Goal: Information Seeking & Learning: Learn about a topic

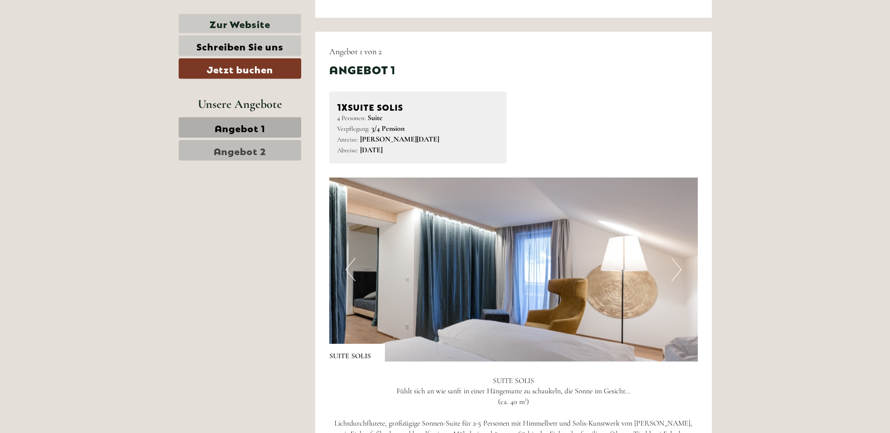
scroll to position [1049, 0]
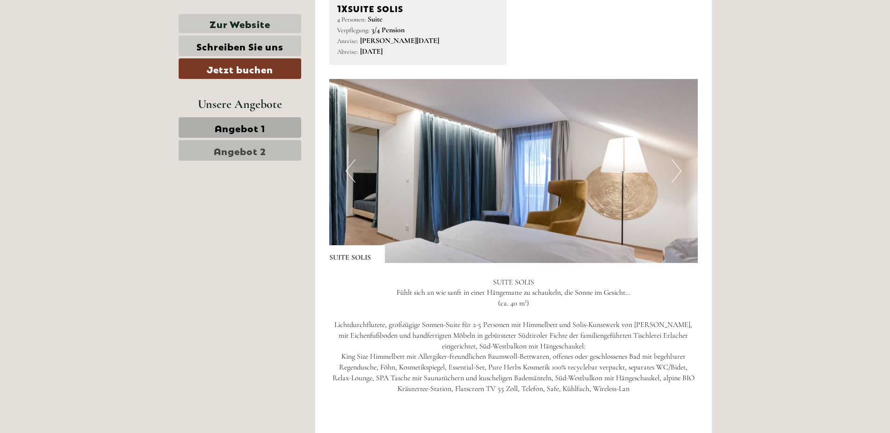
click at [679, 183] on button "Next" at bounding box center [676, 170] width 10 height 23
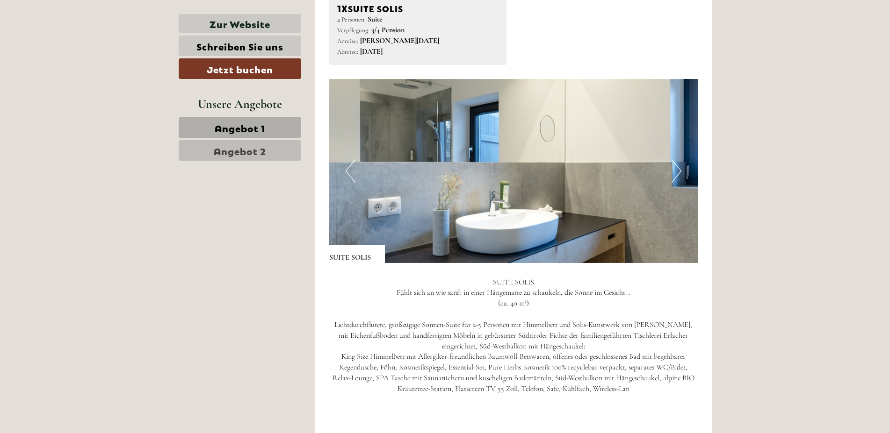
click at [679, 183] on button "Next" at bounding box center [676, 170] width 10 height 23
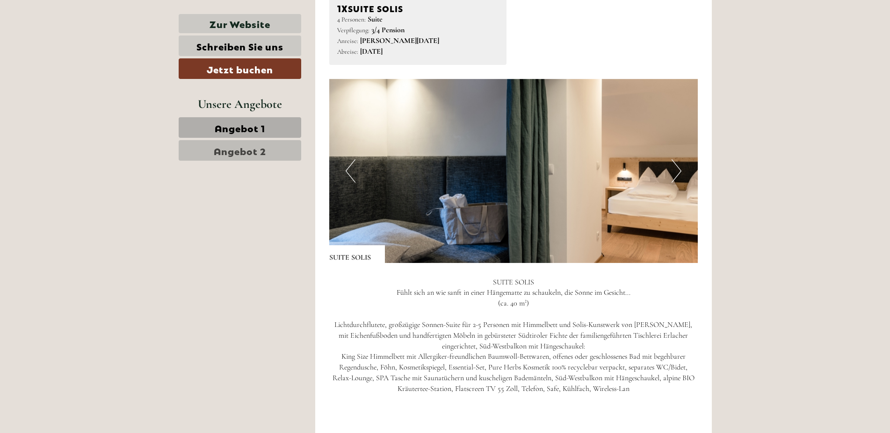
click at [679, 183] on button "Next" at bounding box center [676, 170] width 10 height 23
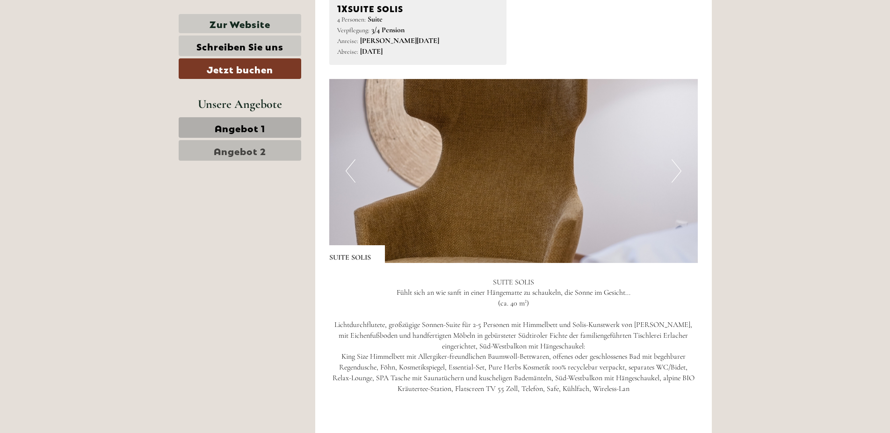
click at [679, 183] on button "Next" at bounding box center [676, 170] width 10 height 23
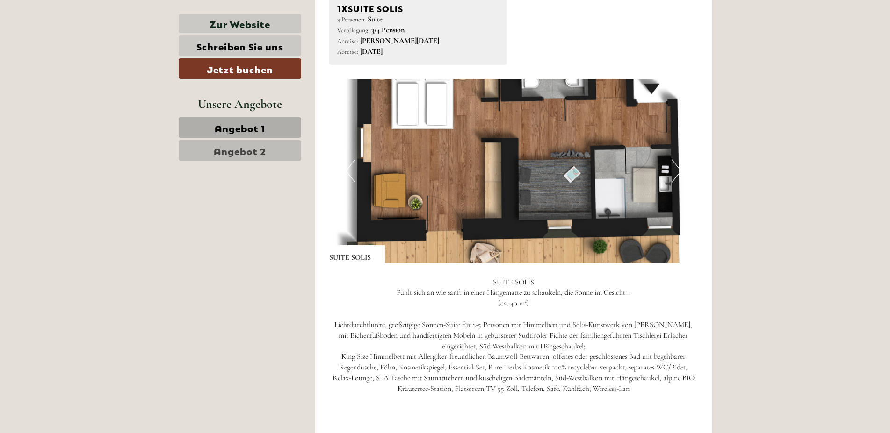
click at [679, 183] on button "Next" at bounding box center [676, 170] width 10 height 23
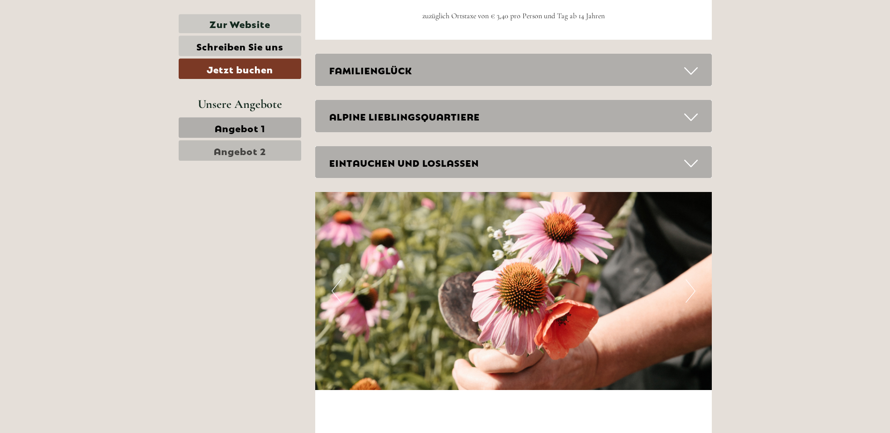
scroll to position [2336, 0]
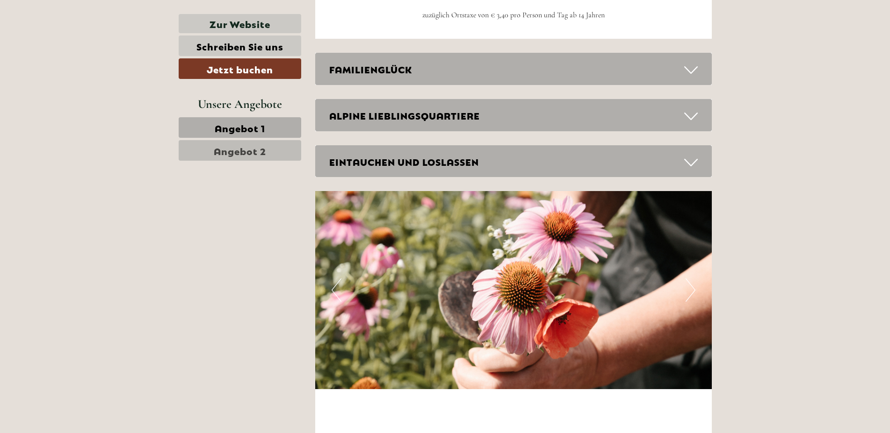
click at [685, 78] on icon at bounding box center [691, 70] width 14 height 16
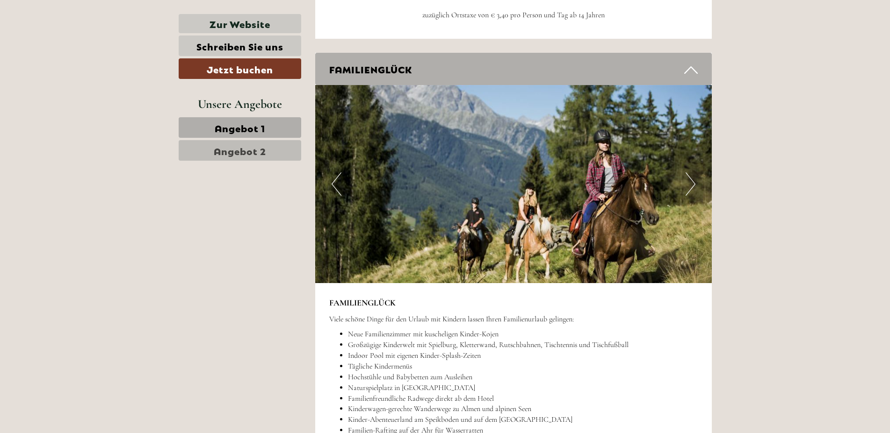
click at [685, 78] on icon at bounding box center [691, 70] width 14 height 16
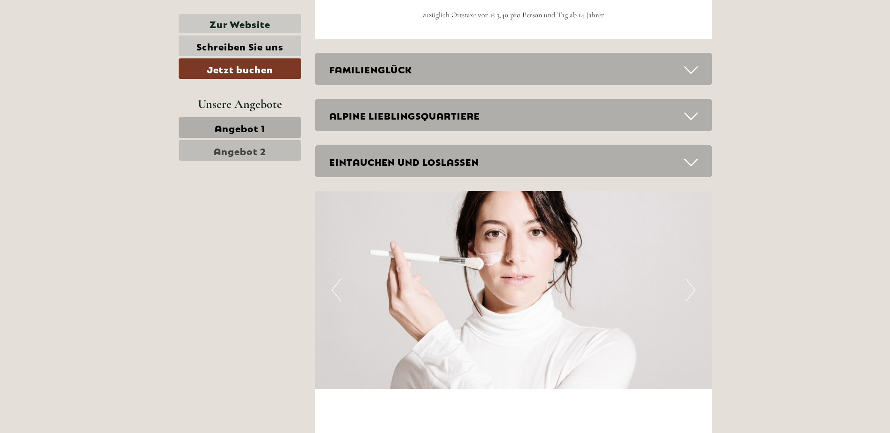
click at [685, 78] on icon at bounding box center [691, 70] width 14 height 16
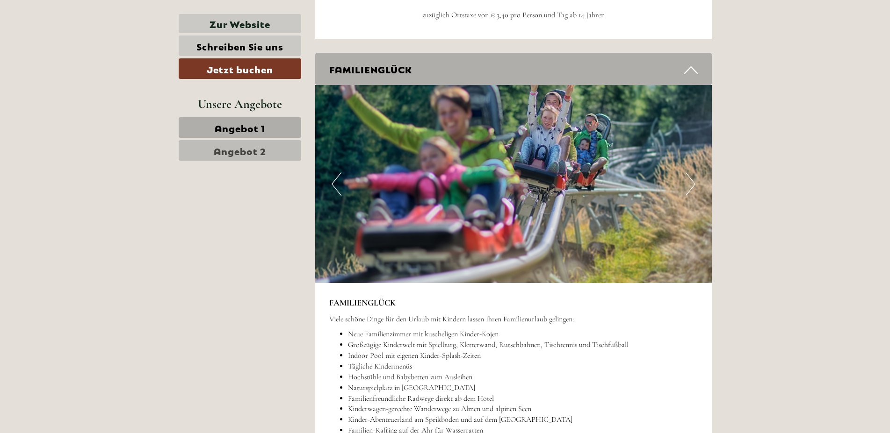
click at [685, 78] on icon at bounding box center [691, 70] width 14 height 16
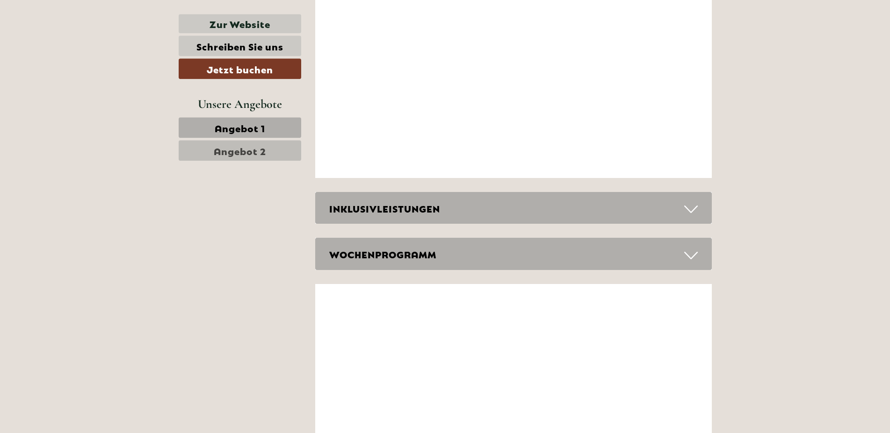
scroll to position [2909, 0]
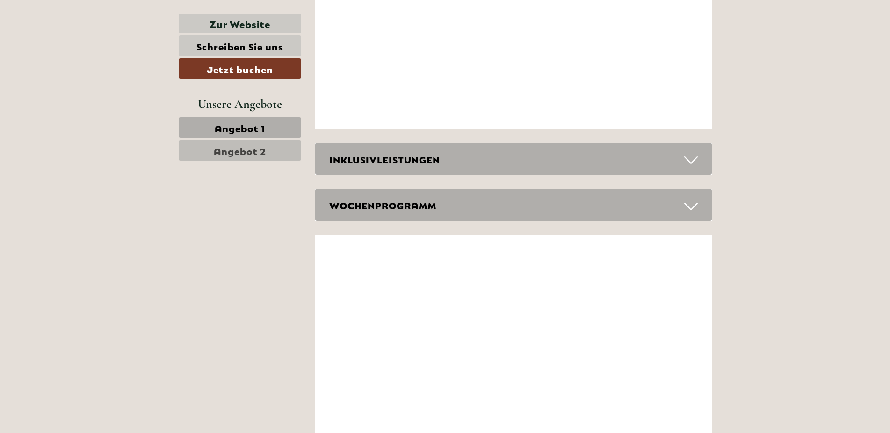
click at [685, 168] on icon at bounding box center [691, 160] width 14 height 16
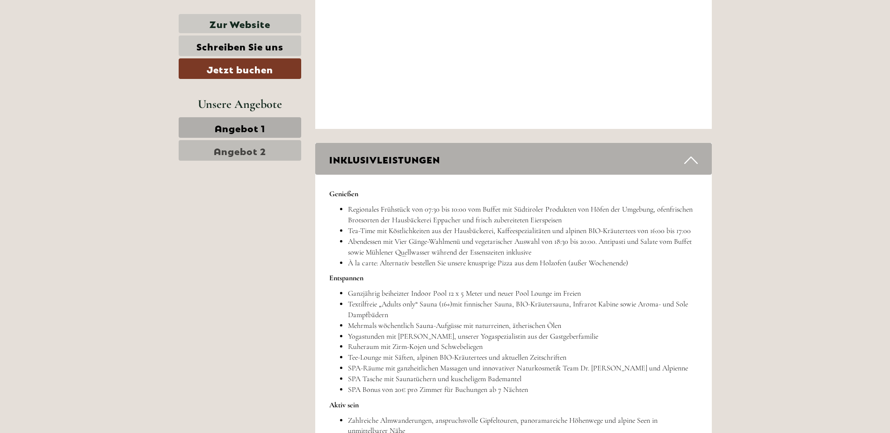
click at [676, 162] on div "INKLUSIVLEISTUNGEN" at bounding box center [513, 159] width 396 height 32
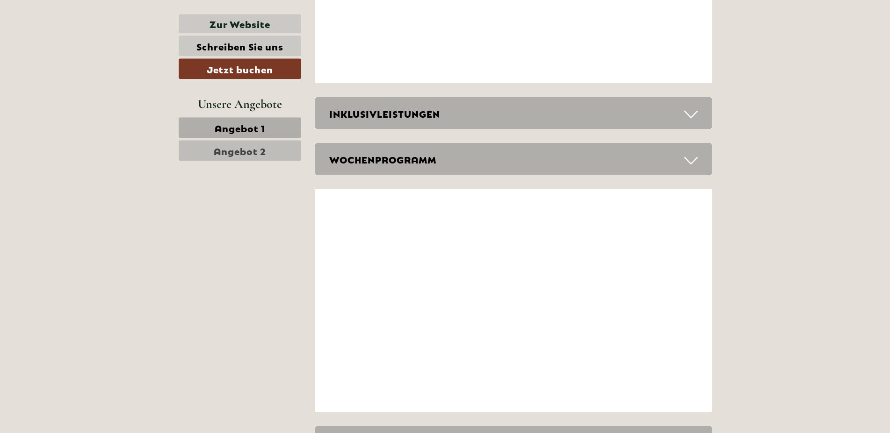
scroll to position [3004, 0]
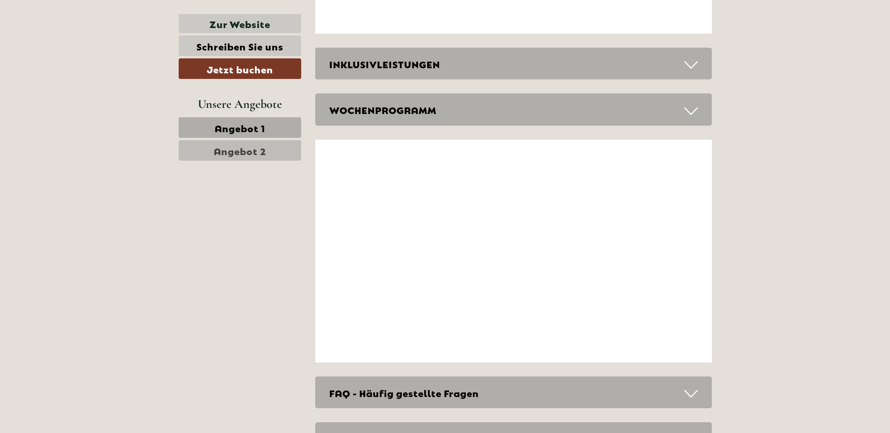
click at [692, 119] on icon at bounding box center [691, 111] width 14 height 16
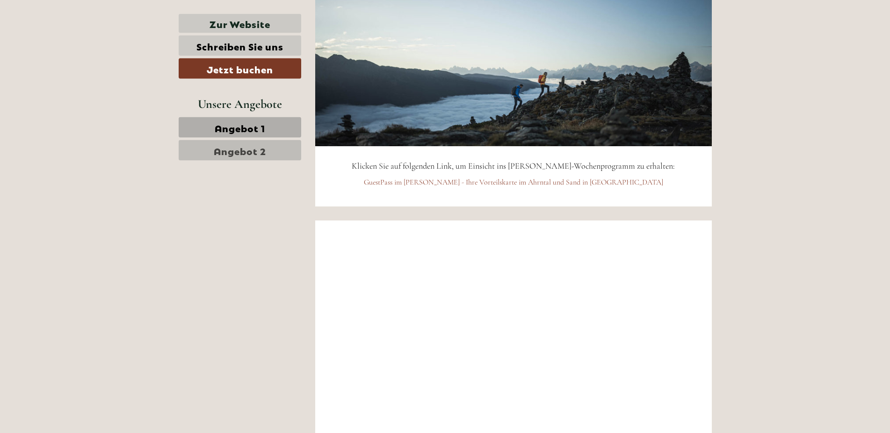
scroll to position [3195, 0]
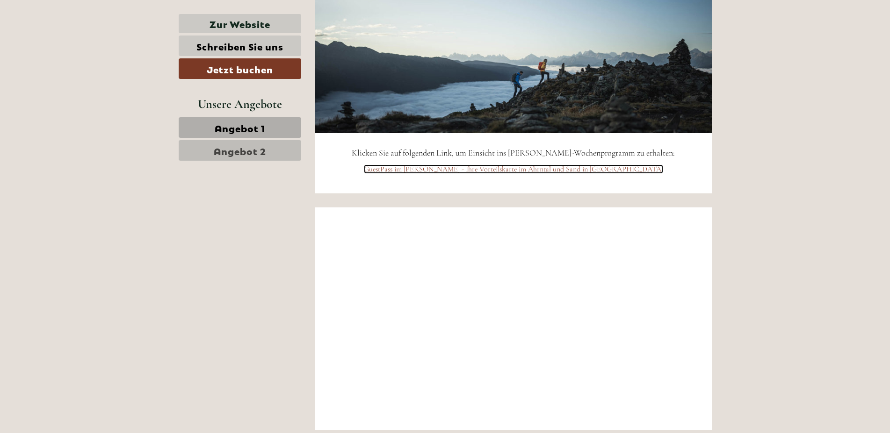
click at [612, 174] on link "GuestPass im [PERSON_NAME] - Ihre Vorteilskarte im Ahrntal und Sand in [GEOGRAP…" at bounding box center [513, 169] width 299 height 9
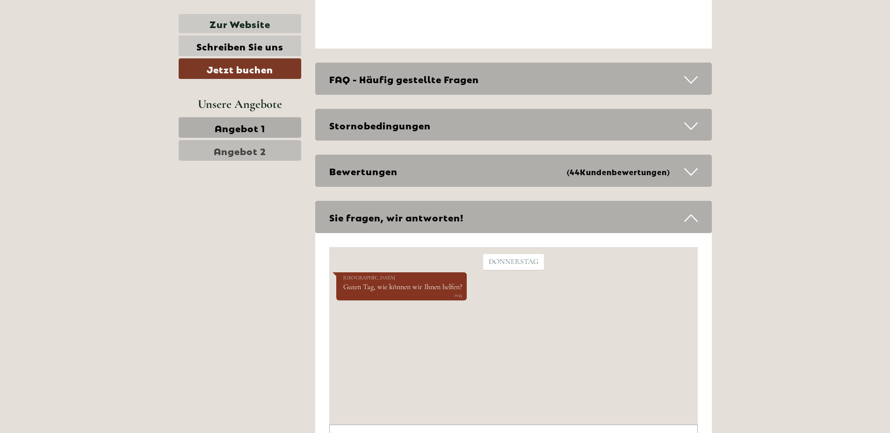
scroll to position [3624, 0]
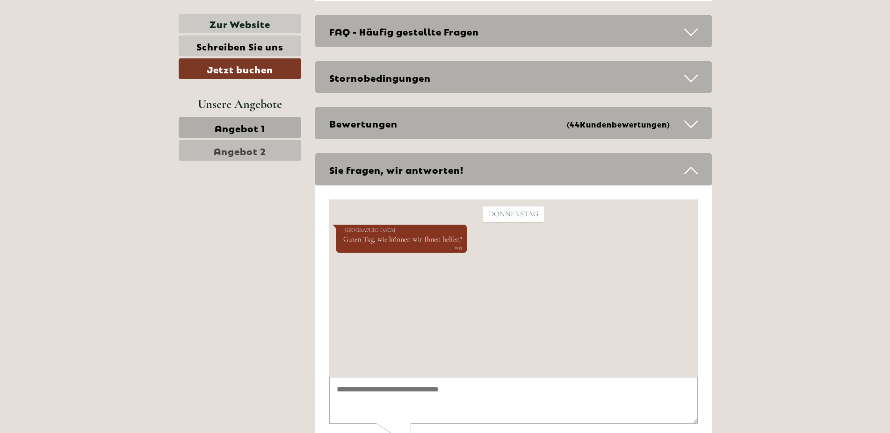
click at [700, 47] on div "FAQ - Häufig gestellte Fragen" at bounding box center [513, 31] width 396 height 32
